Goal: Task Accomplishment & Management: Use online tool/utility

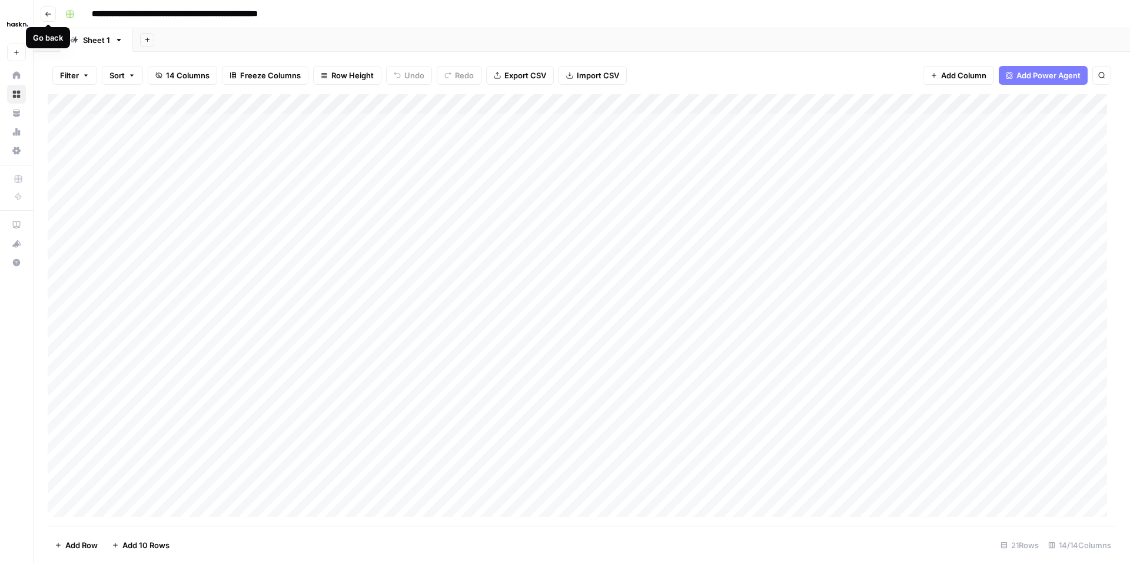
click at [52, 16] on button "Go back" at bounding box center [48, 13] width 15 height 15
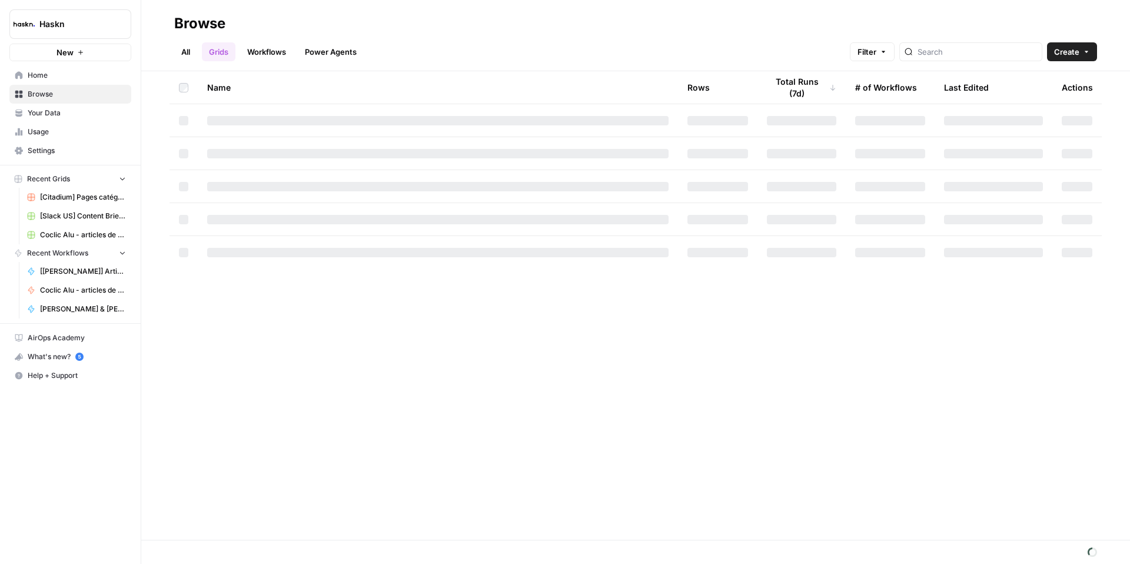
click at [191, 57] on link "All" at bounding box center [185, 51] width 23 height 19
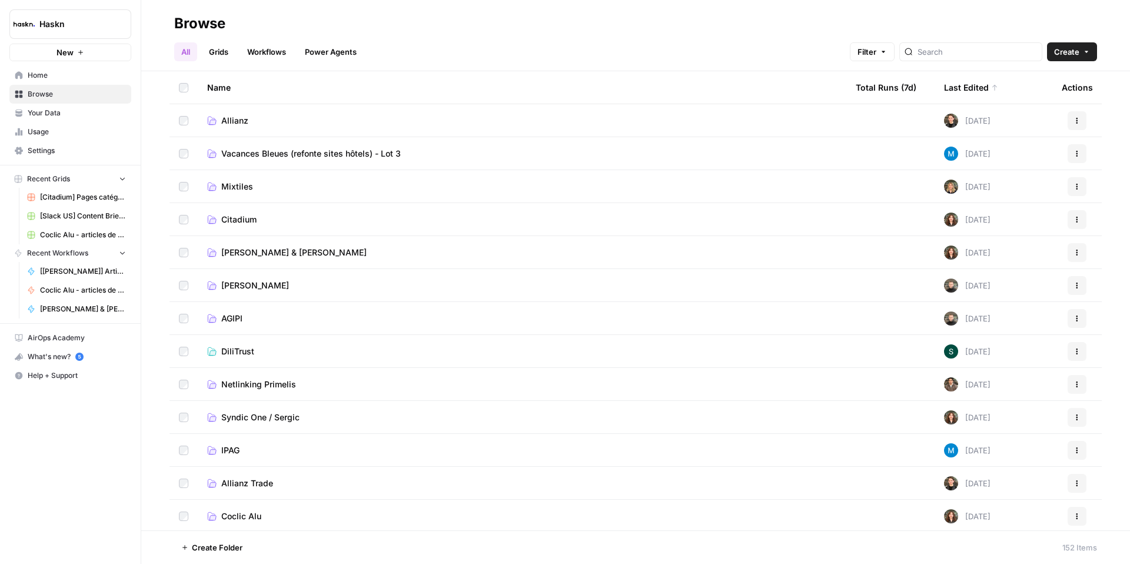
click at [277, 252] on span "[PERSON_NAME] & [PERSON_NAME]" at bounding box center [293, 253] width 145 height 12
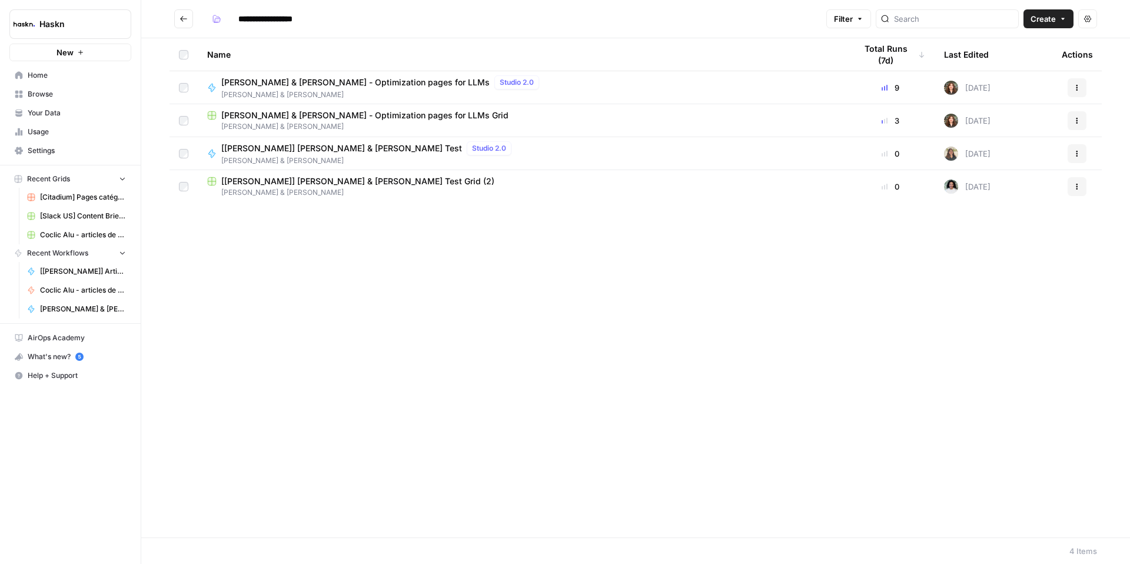
click at [276, 82] on span "[PERSON_NAME] & [PERSON_NAME] - Optimization pages for LLMs" at bounding box center [355, 83] width 268 height 12
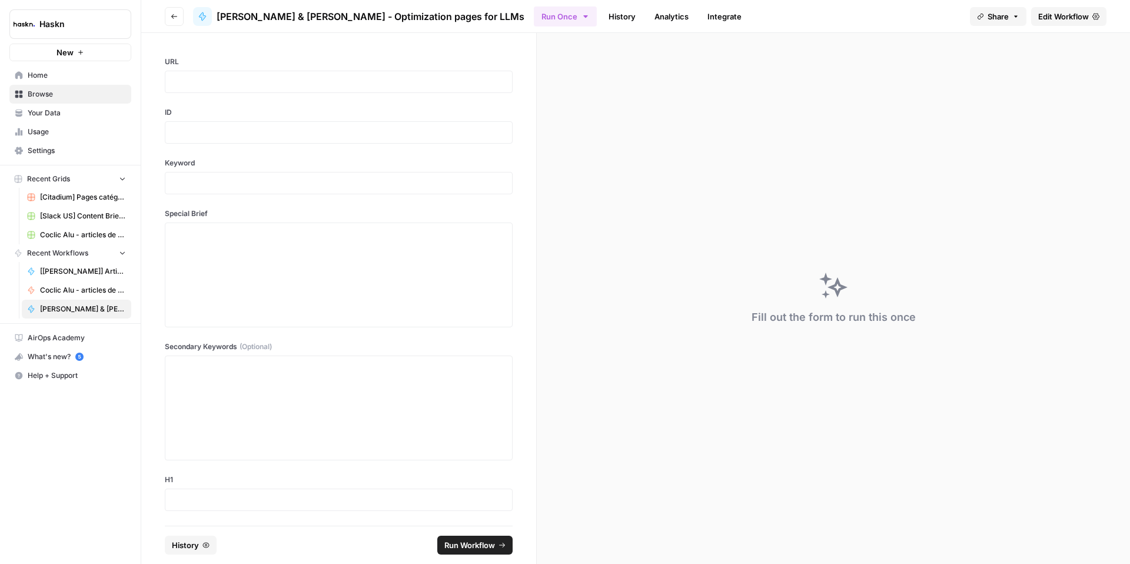
click at [990, 15] on span "Share" at bounding box center [998, 17] width 21 height 12
